Goal: Navigation & Orientation: Find specific page/section

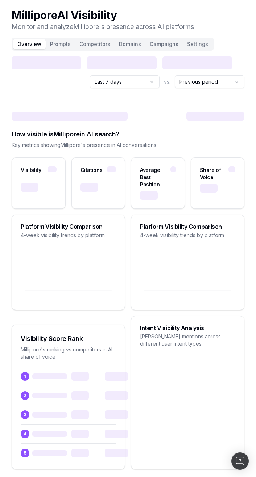
click at [170, 21] on header "Millipore AI Visibility Monitor and analyze [PERSON_NAME] 's presence across AI…" at bounding box center [128, 48] width 256 height 97
